Goal: Task Accomplishment & Management: Manage account settings

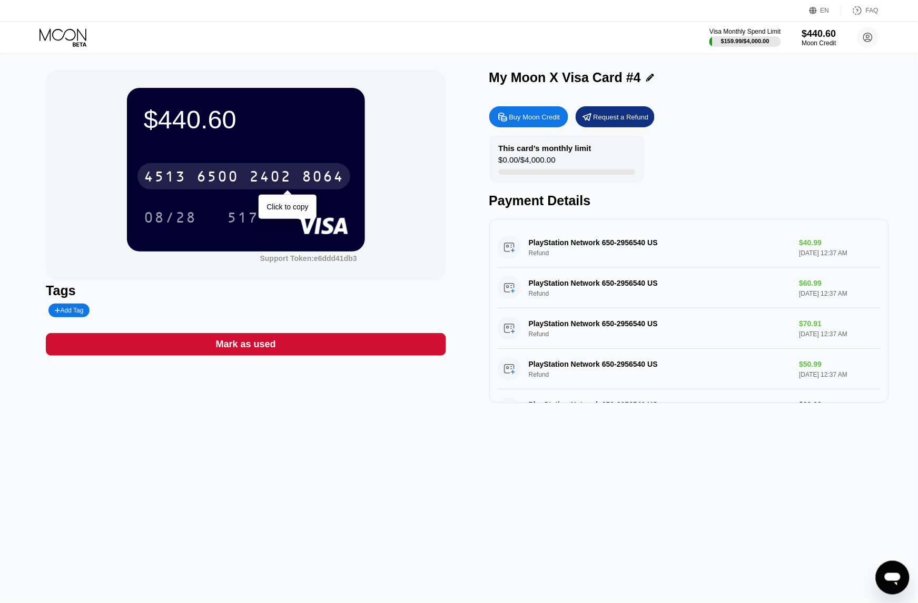
click at [332, 188] on div "[CREDIT_CARD_NUMBER]" at bounding box center [243, 176] width 213 height 26
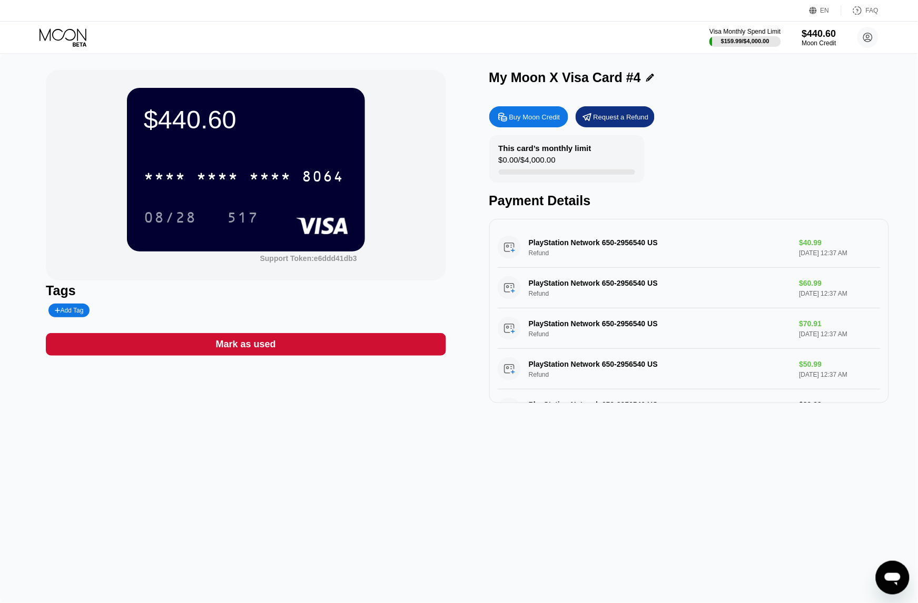
click at [80, 32] on icon at bounding box center [63, 37] width 49 height 18
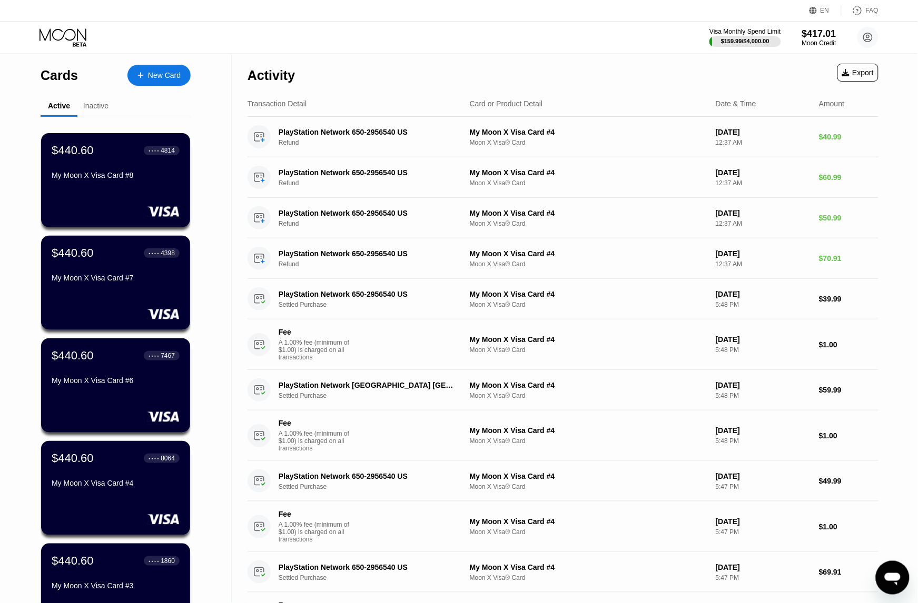
drag, startPoint x: 377, startPoint y: 43, endPoint x: 362, endPoint y: 41, distance: 15.4
click at [377, 43] on div "Visa Monthly Spend Limit $159.99 / $4,000.00 $417.01 Moon Credit [EMAIL_ADDRESS…" at bounding box center [459, 38] width 918 height 32
